Goal: Book appointment/travel/reservation

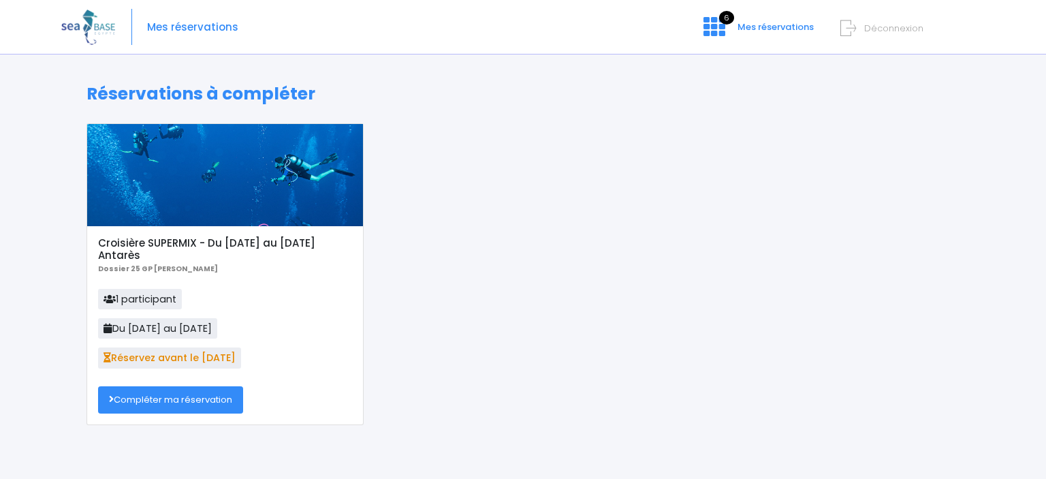
click at [140, 406] on link "Compléter ma réservation" at bounding box center [170, 399] width 145 height 27
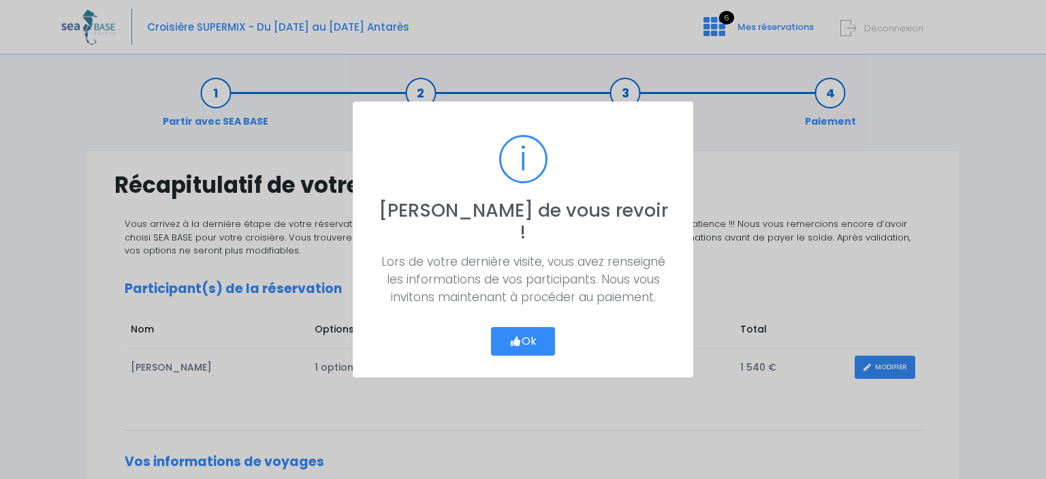
click at [528, 328] on button "Ok" at bounding box center [523, 341] width 64 height 29
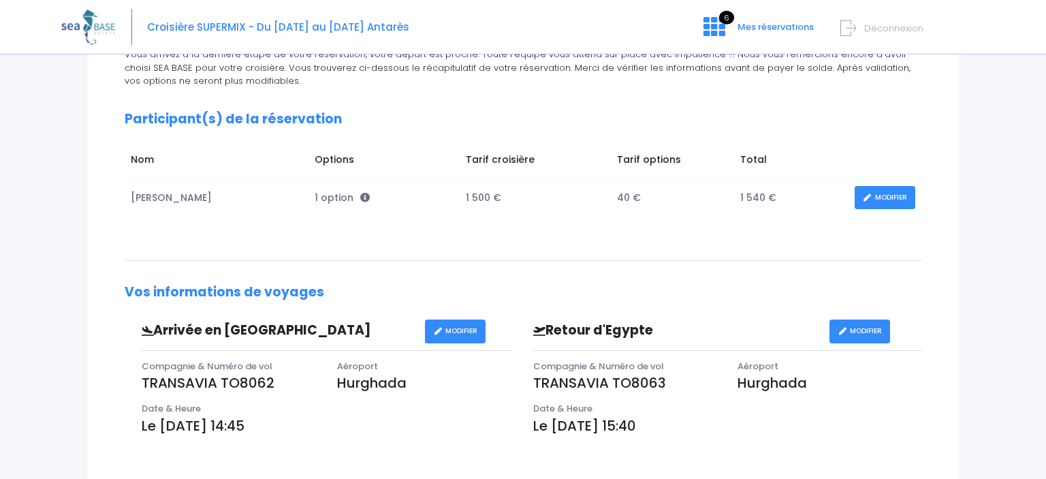
scroll to position [172, 0]
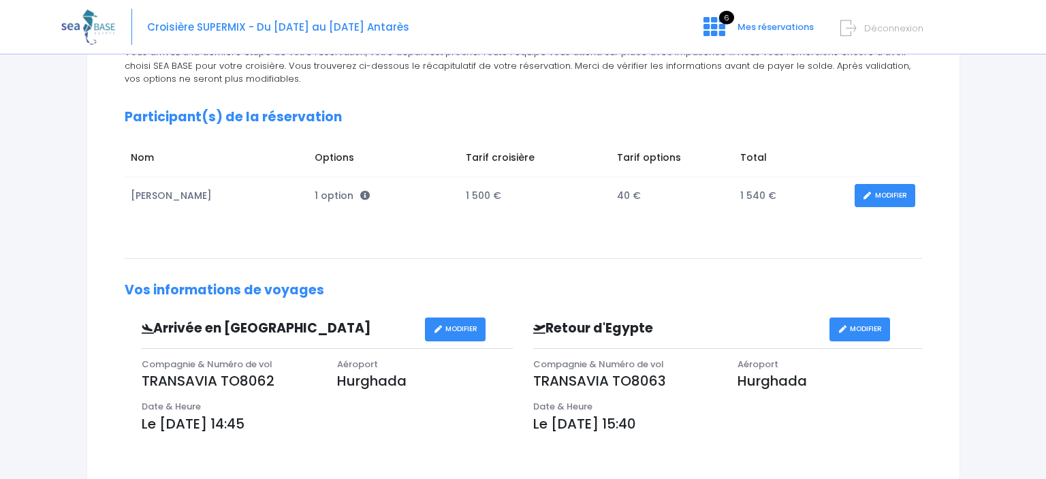
click at [891, 193] on link "MODIFIER" at bounding box center [884, 196] width 61 height 24
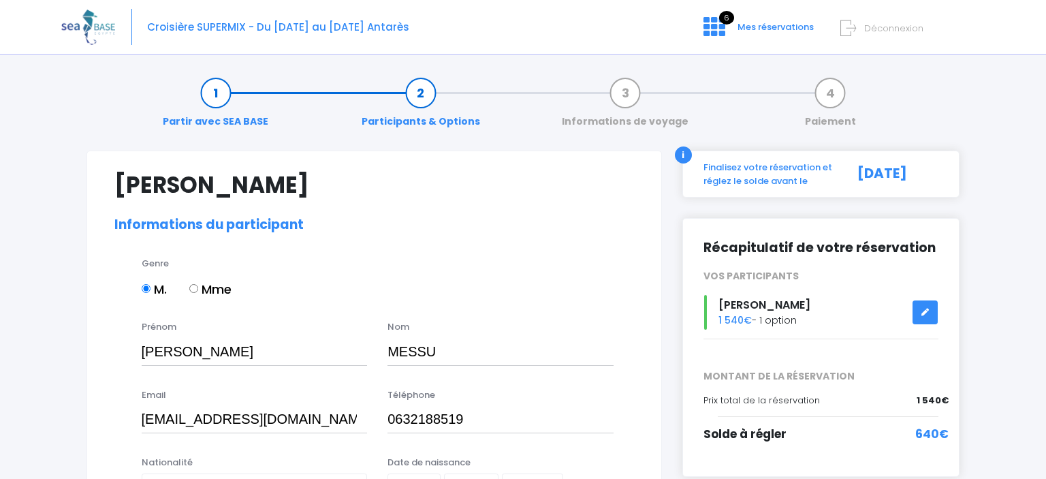
select select "MF2"
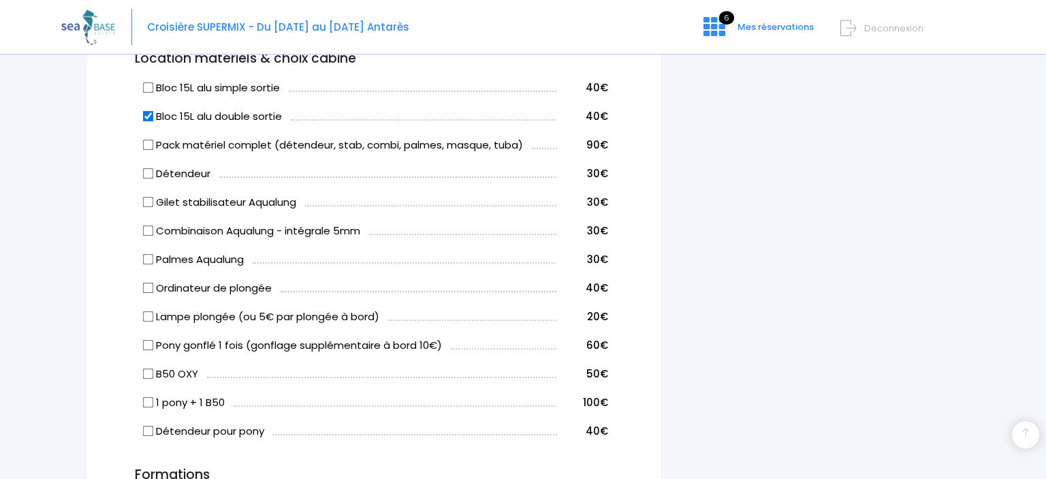
scroll to position [735, 0]
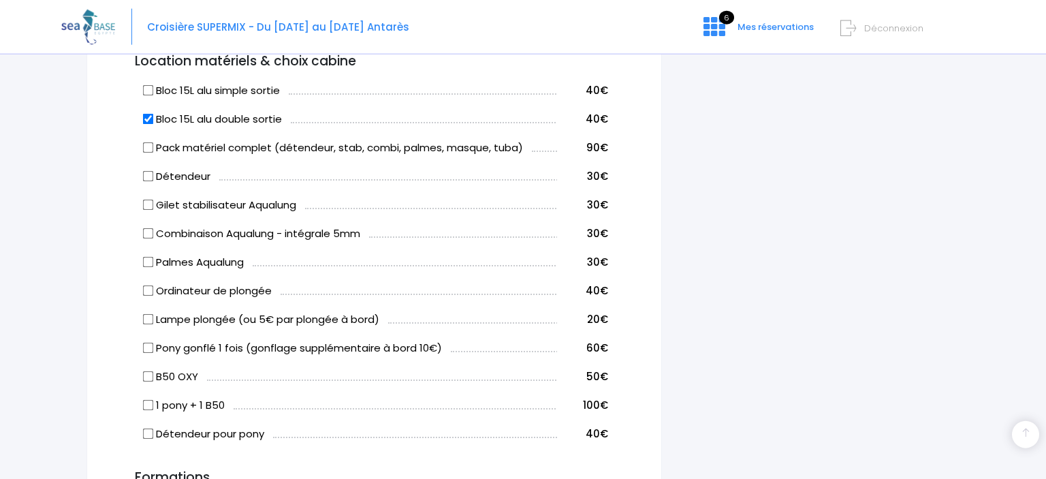
click at [146, 349] on input "Pony gonflé 1 fois (gonflage supplémentaire à bord 10€)" at bounding box center [147, 347] width 11 height 11
checkbox input "true"
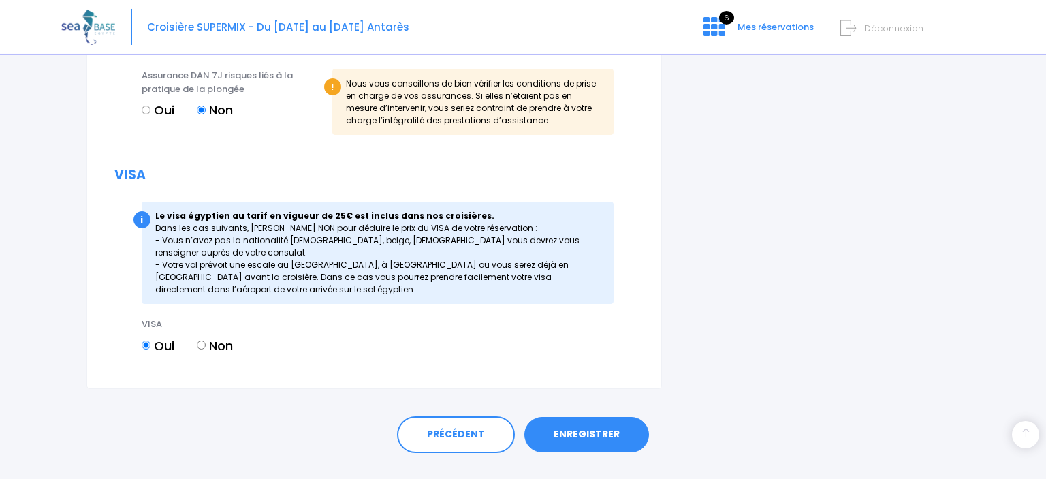
scroll to position [1571, 0]
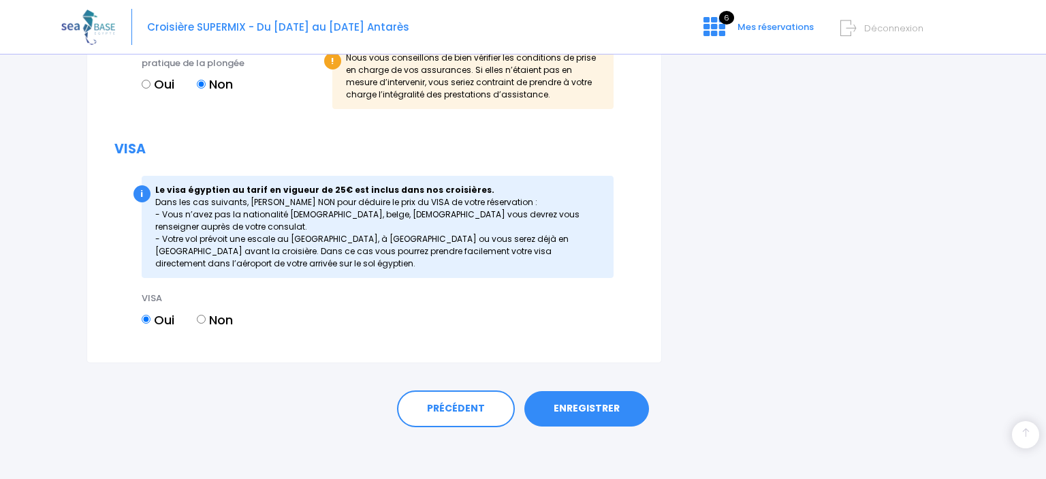
click at [573, 413] on link "ENREGISTRER" at bounding box center [586, 408] width 125 height 35
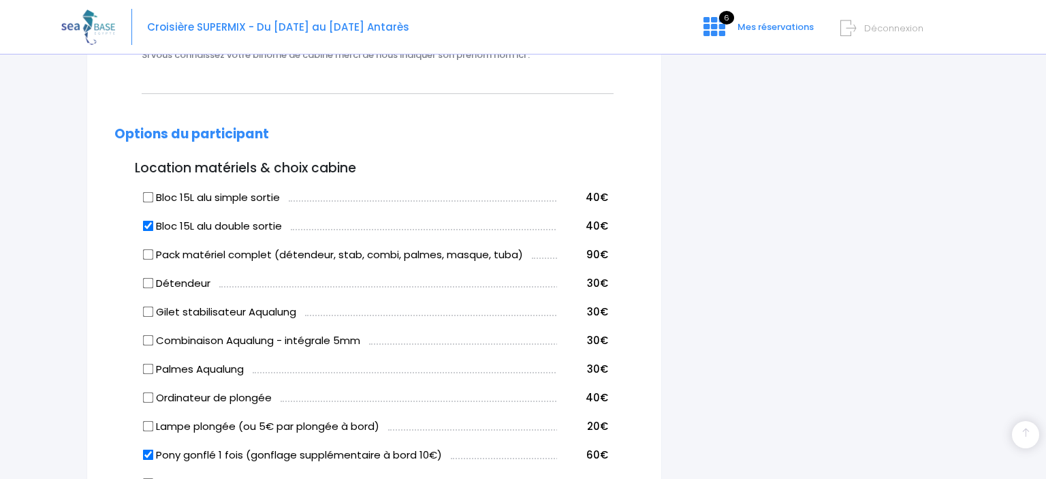
scroll to position [337, 0]
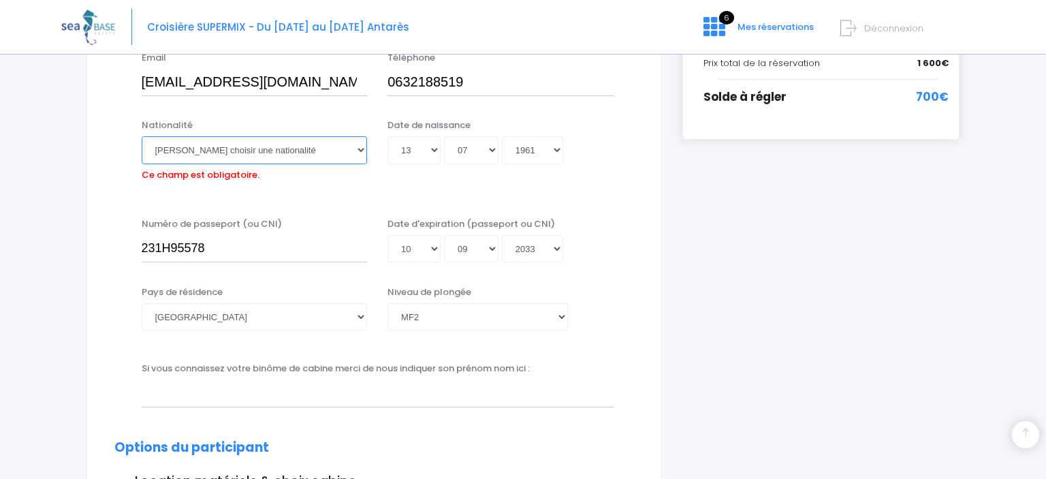
click at [142, 136] on select "Veuillez choisir une nationalité Afghane Albanaise Algerienne Allemande America…" at bounding box center [255, 149] width 226 height 27
select select "Française"
click option "Française" at bounding box center [0, 0] width 0 height 0
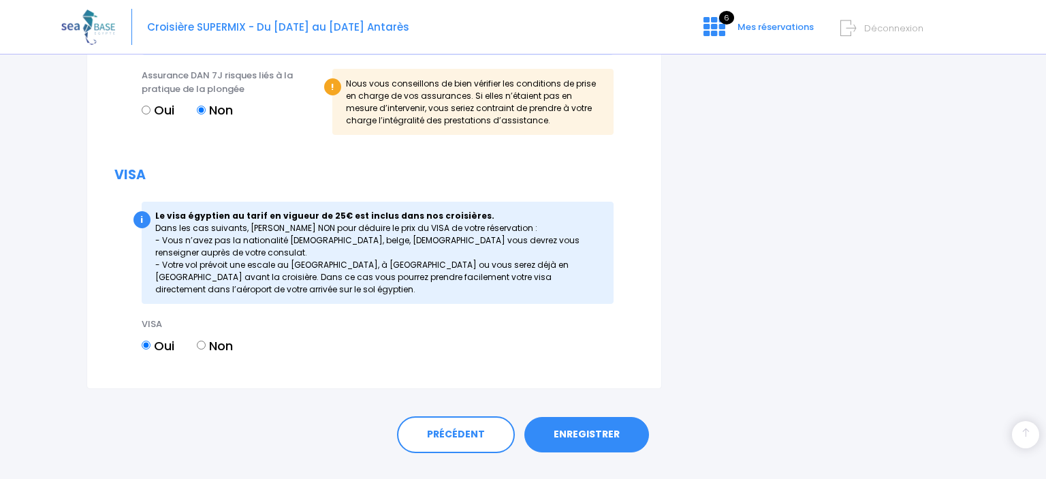
scroll to position [1571, 0]
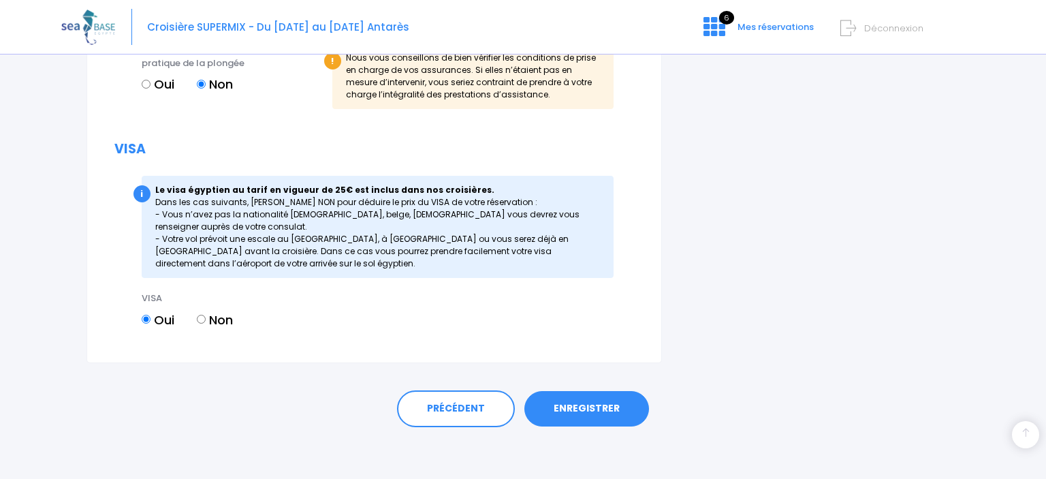
click at [578, 408] on link "ENREGISTRER" at bounding box center [586, 408] width 125 height 35
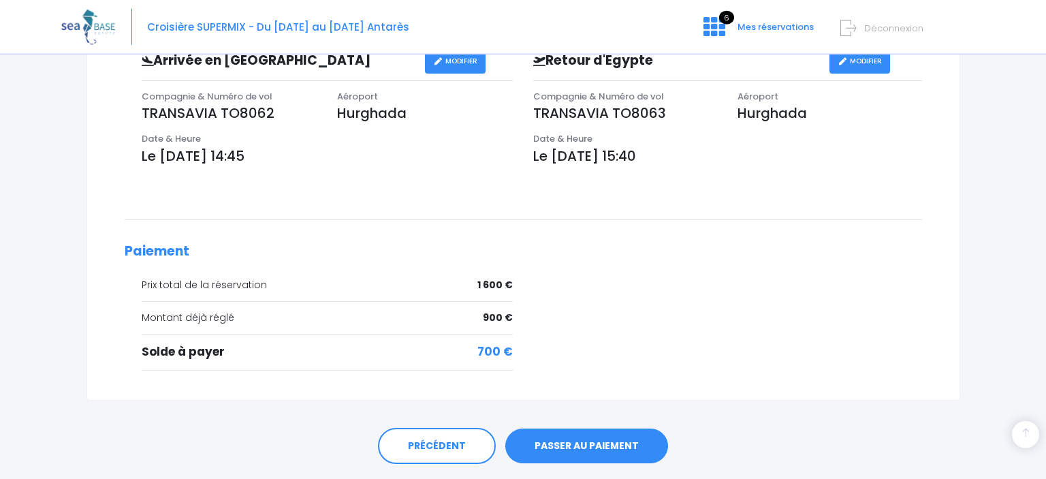
scroll to position [477, 0]
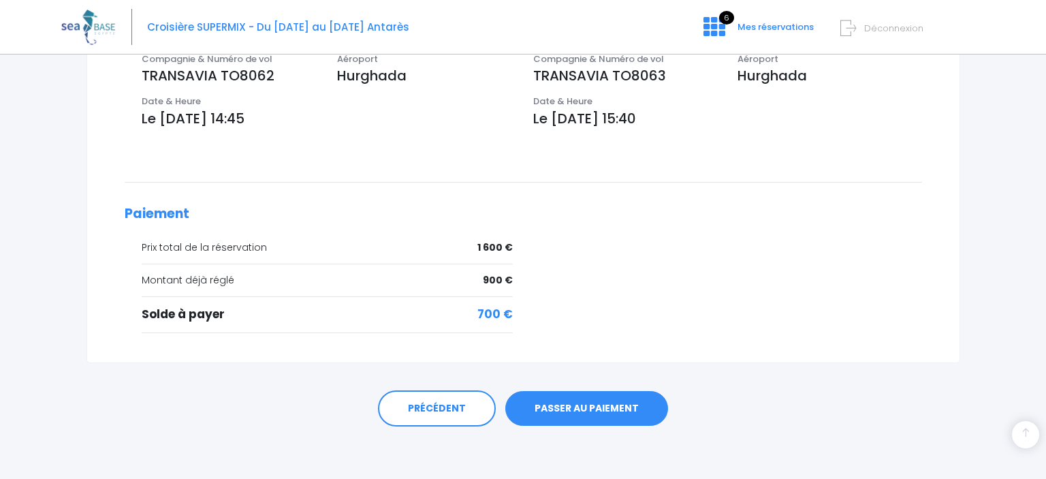
click at [584, 403] on link "PASSER AU PAIEMENT" at bounding box center [586, 408] width 163 height 35
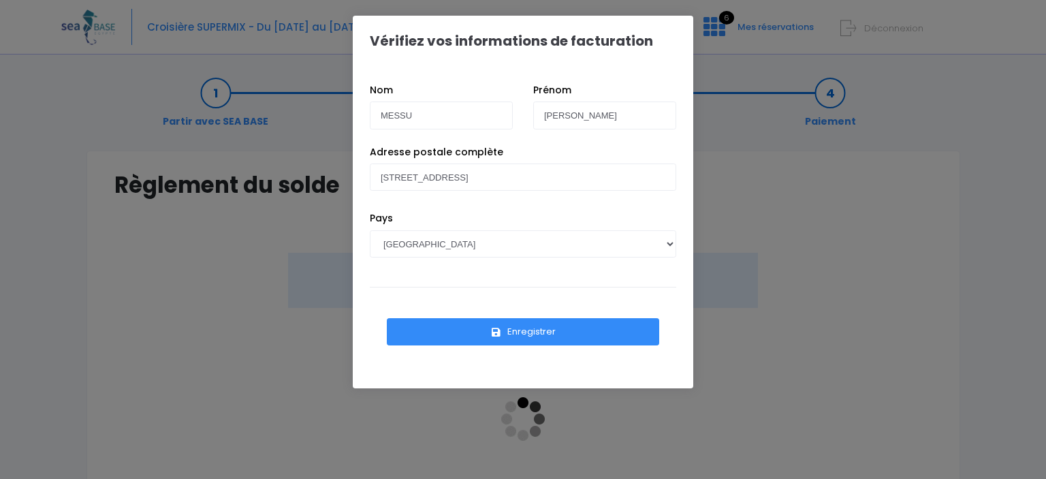
click at [527, 333] on button "Enregistrer" at bounding box center [523, 331] width 272 height 27
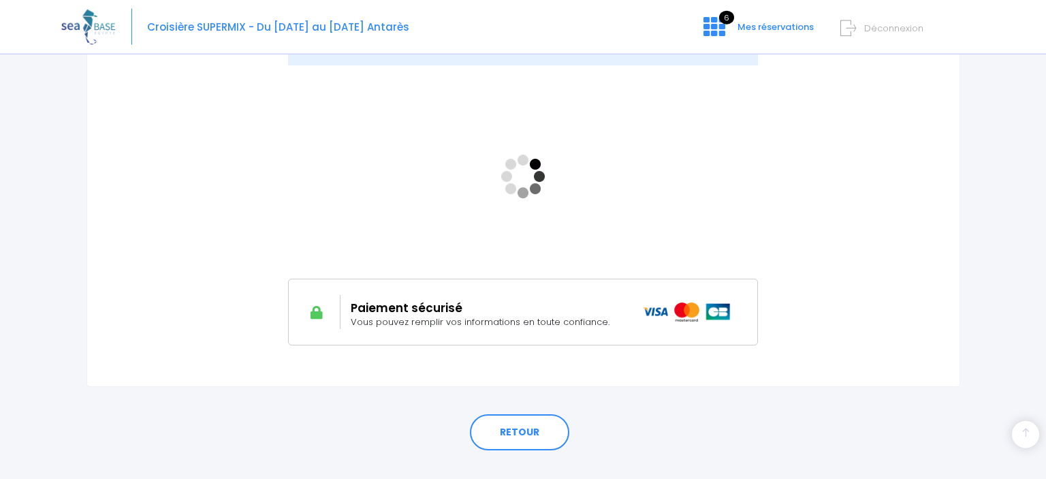
scroll to position [260, 0]
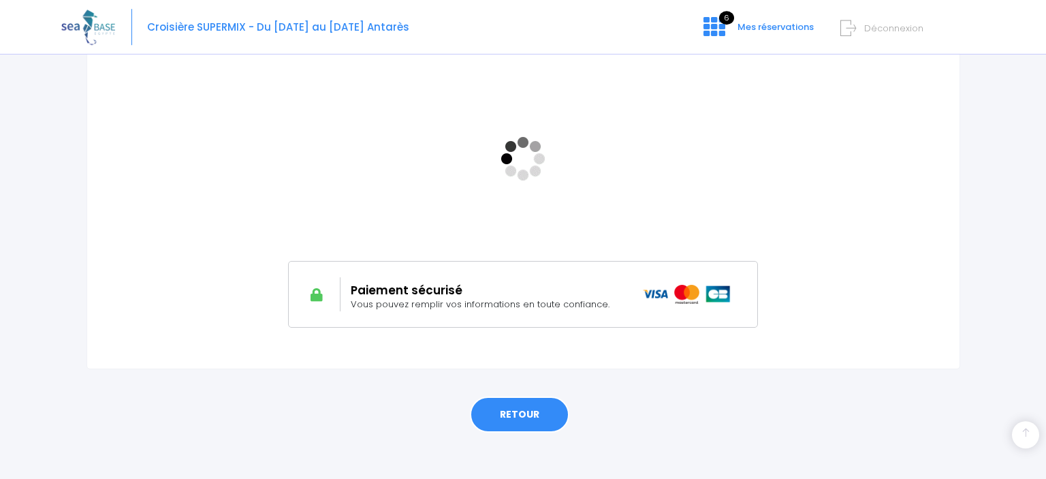
click at [516, 416] on link "RETOUR" at bounding box center [519, 414] width 99 height 37
